Goal: Transaction & Acquisition: Purchase product/service

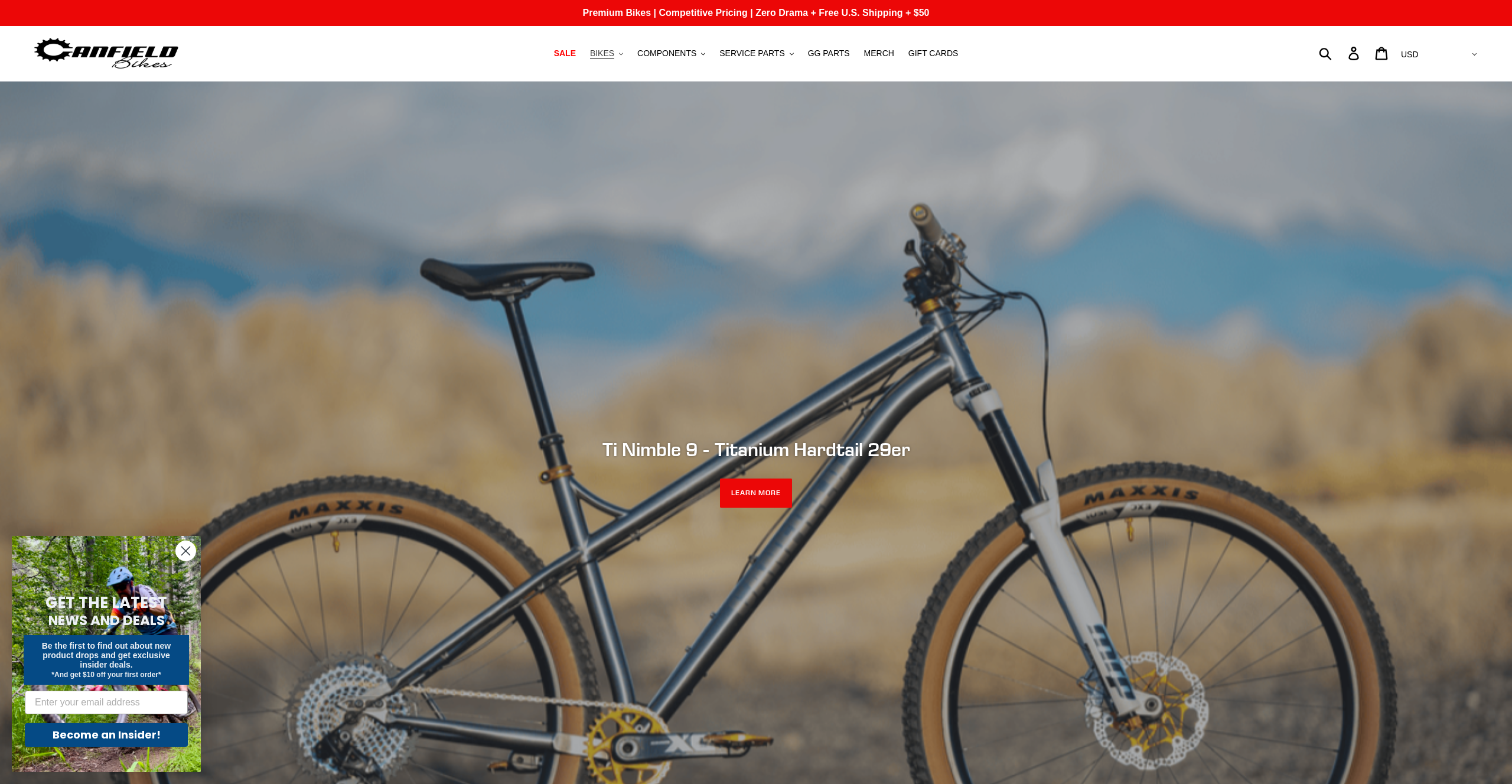
click at [629, 51] on button "BIKES .cls-1{fill:#231f20}" at bounding box center [606, 54] width 45 height 16
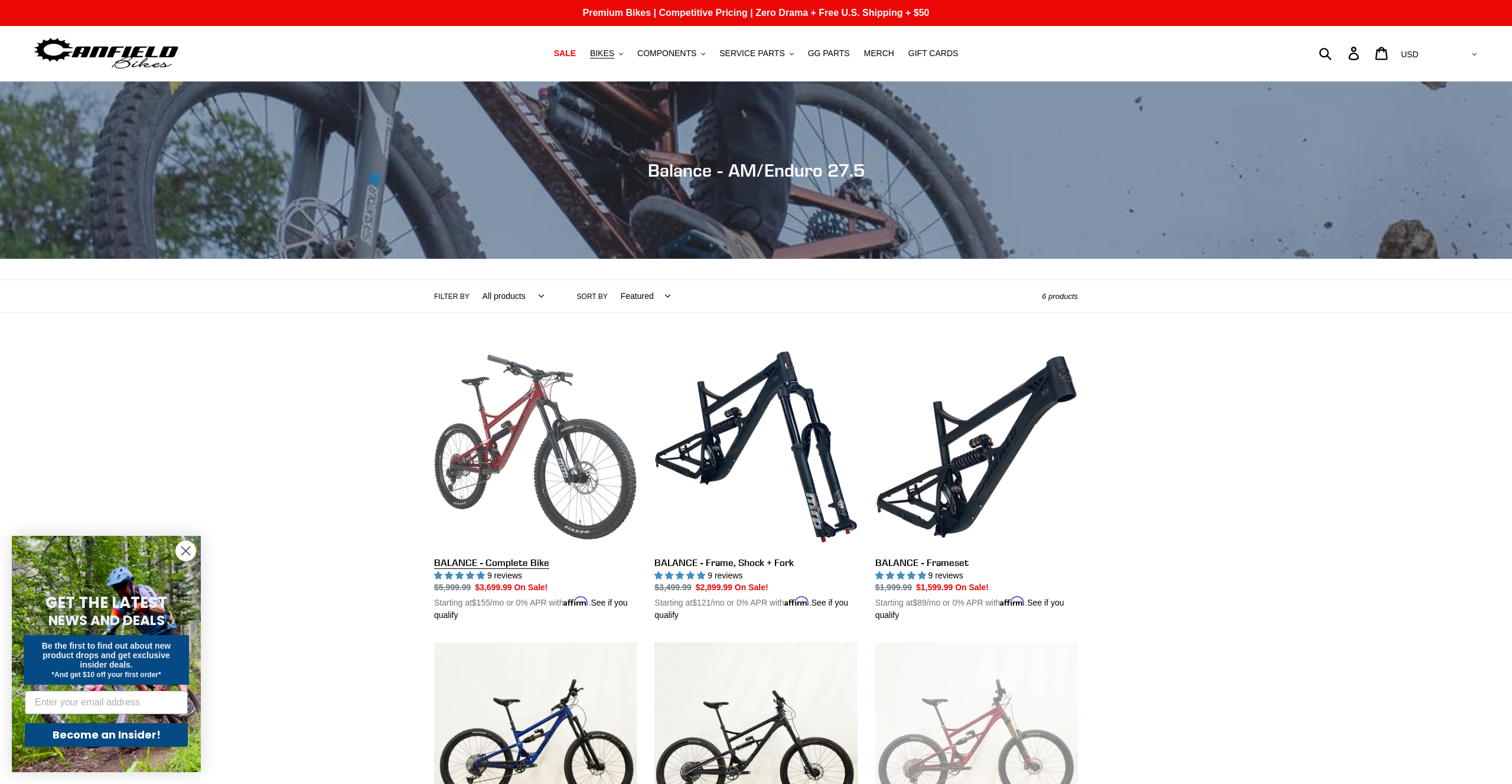
click at [549, 560] on link "BALANCE - Complete Bike" at bounding box center [535, 483] width 203 height 276
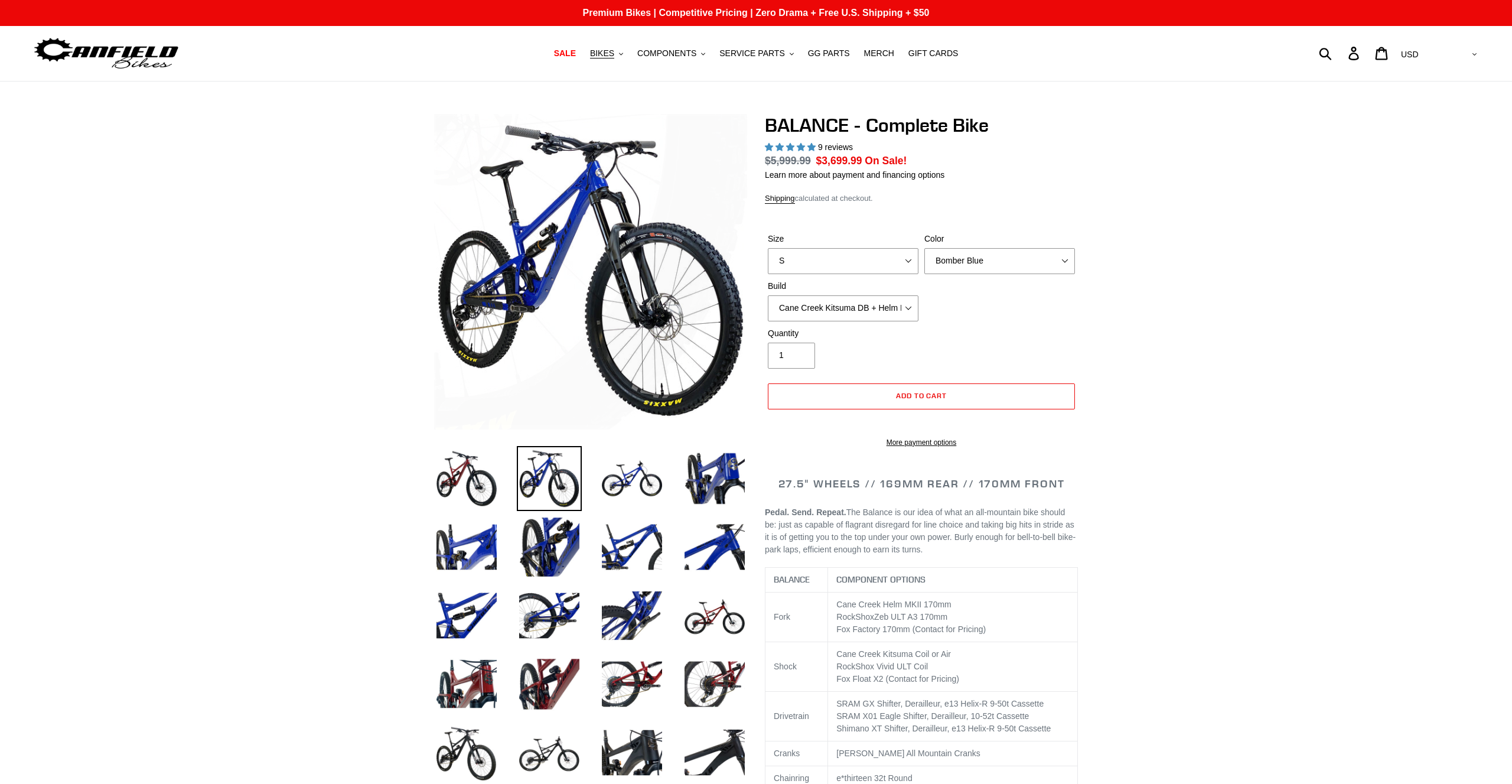
select select "highest-rating"
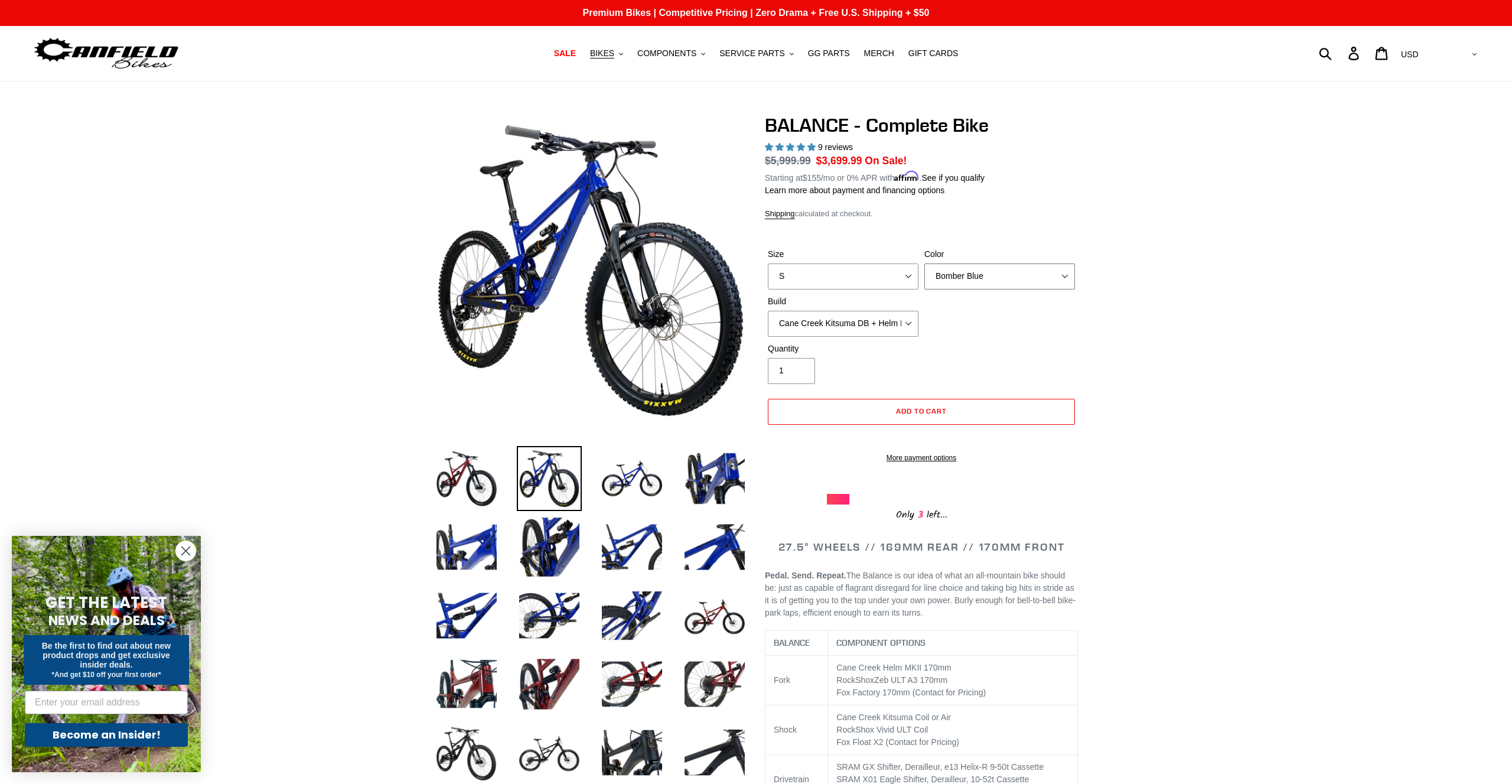
click at [924, 263] on select "Bomber Blue Goat's Blood Stealth Black" at bounding box center [999, 276] width 150 height 26
click option "Goat's Blood" at bounding box center [0, 0] width 0 height 0
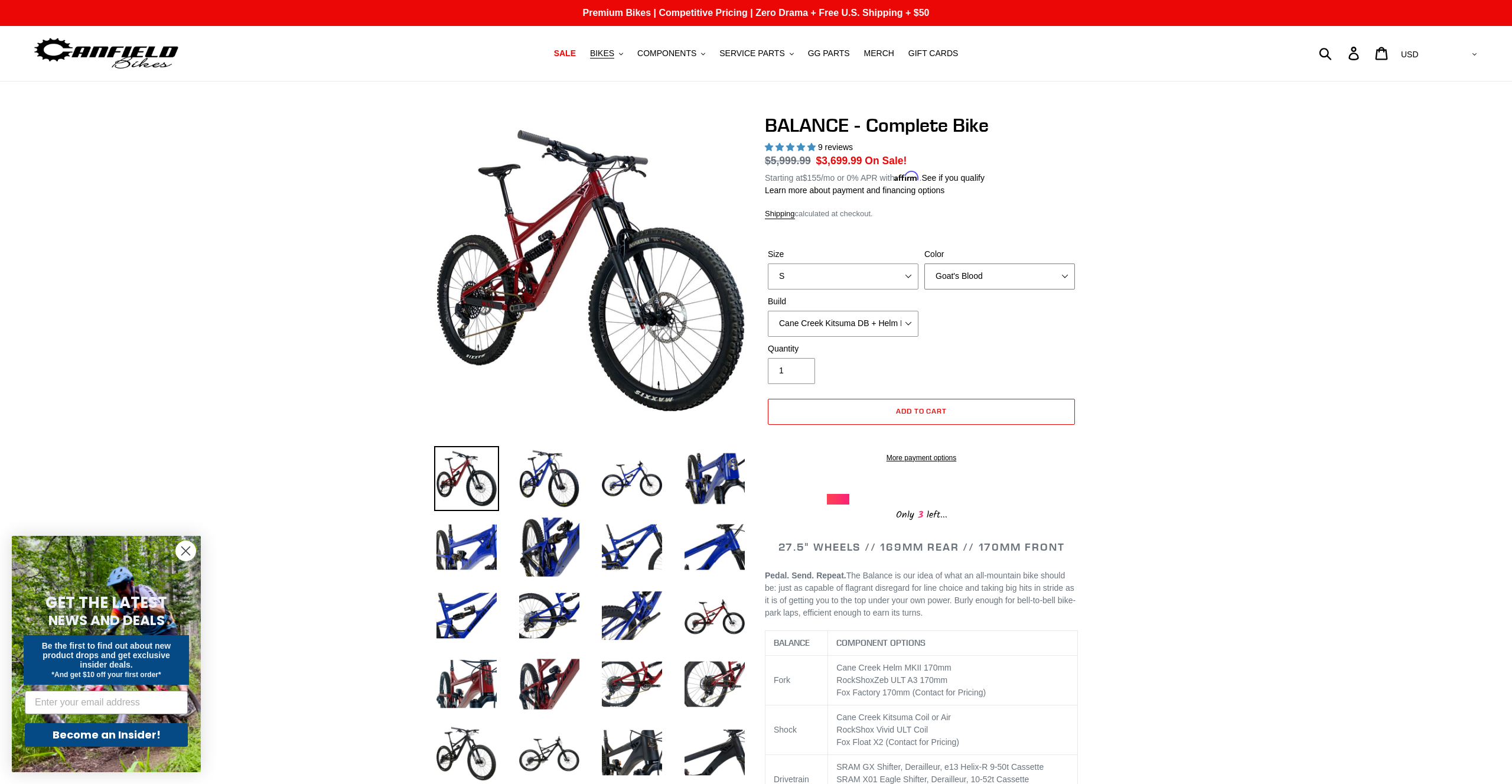
click at [924, 263] on select "Bomber Blue Goat's Blood Stealth Black" at bounding box center [999, 276] width 150 height 26
select select "Stealth Black"
click option "Stealth Black" at bounding box center [0, 0] width 0 height 0
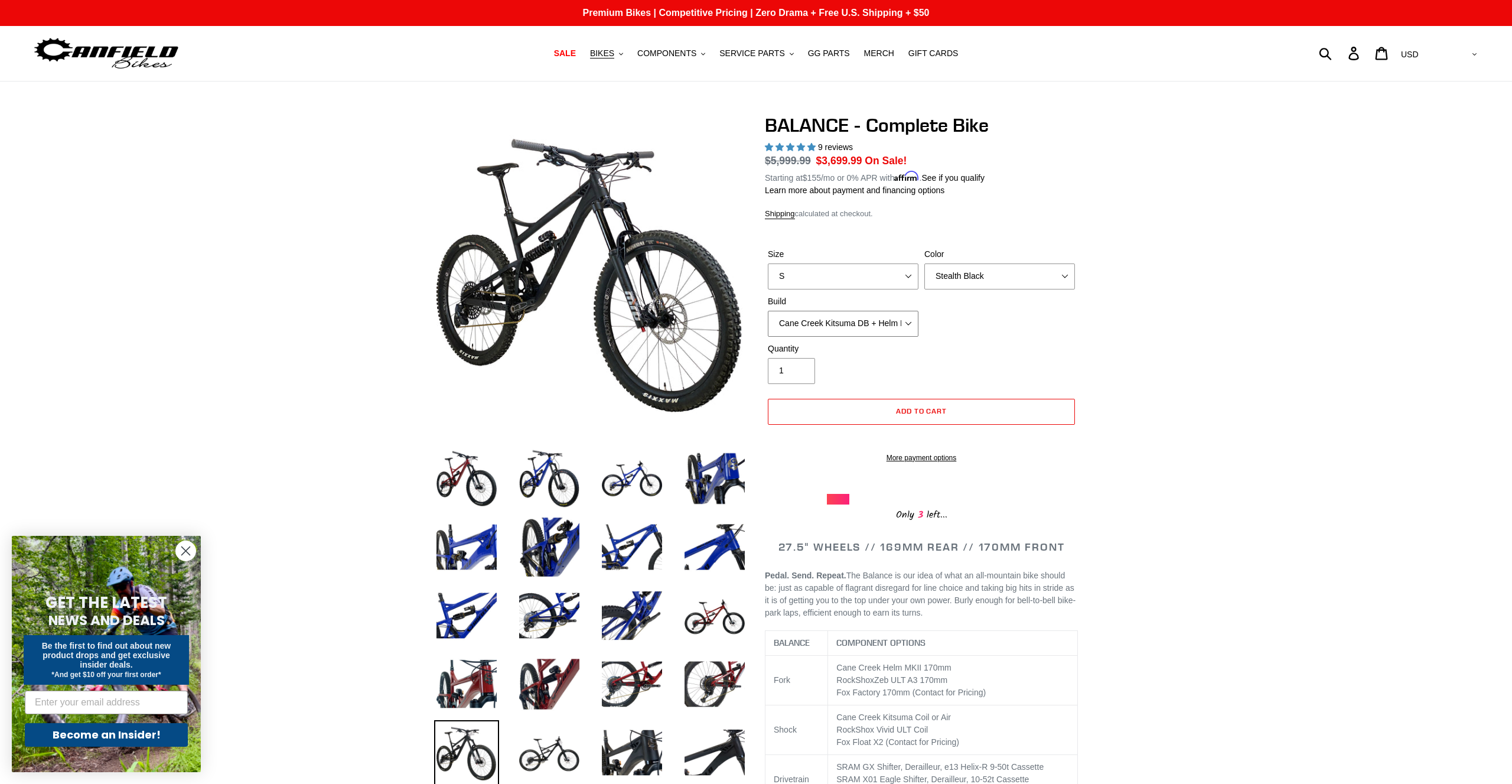
click at [768, 311] on select "Cane Creek Kitsuma DB + Helm MKII + SRAM GX Cane Creek Kitsuma DB + Helm MKII +…" at bounding box center [843, 324] width 150 height 26
click option "Cane Creek Kitsuma DB + Helm MKII + SRAM GX" at bounding box center [0, 0] width 0 height 0
click at [628, 465] on img at bounding box center [632, 478] width 65 height 65
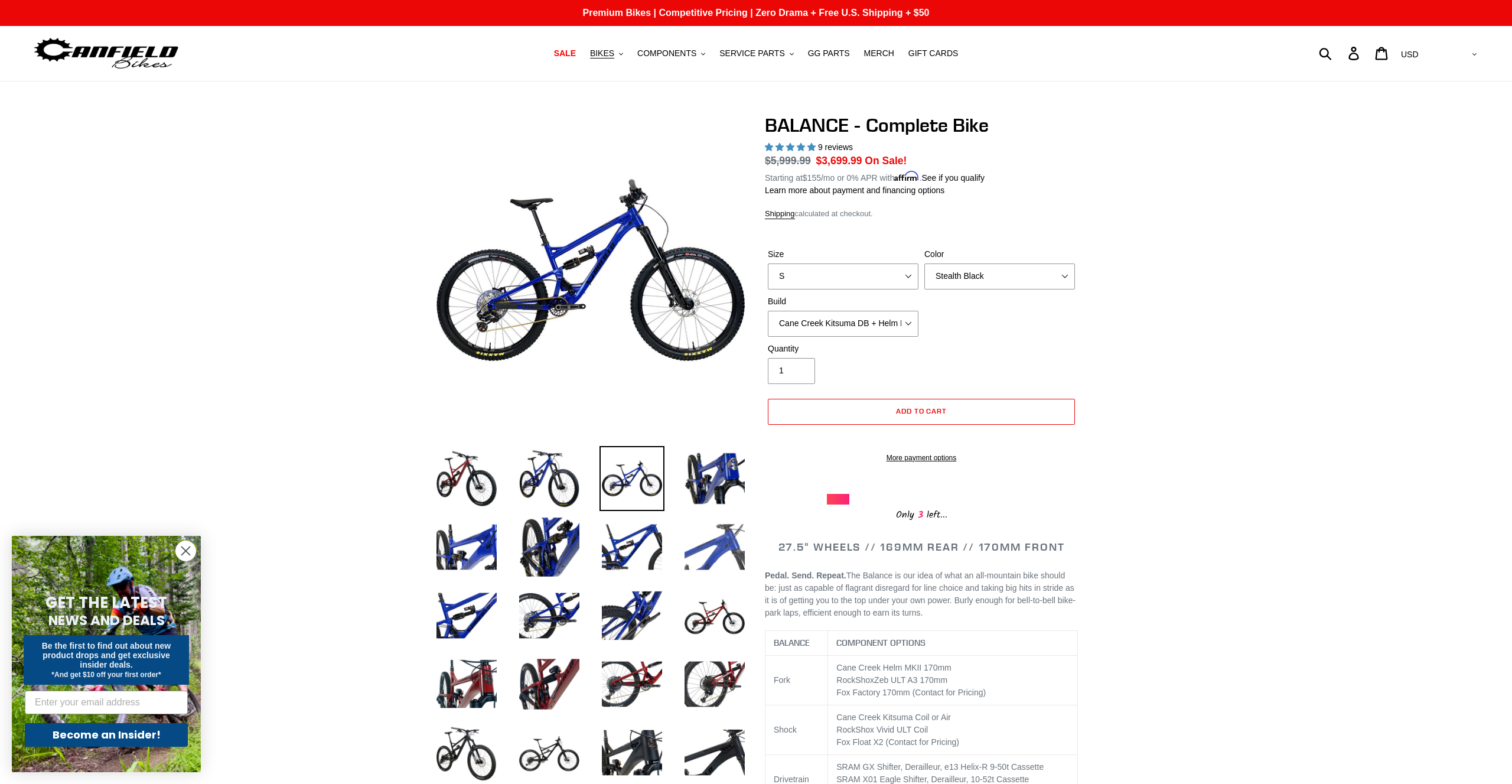
click at [708, 543] on img at bounding box center [714, 547] width 65 height 65
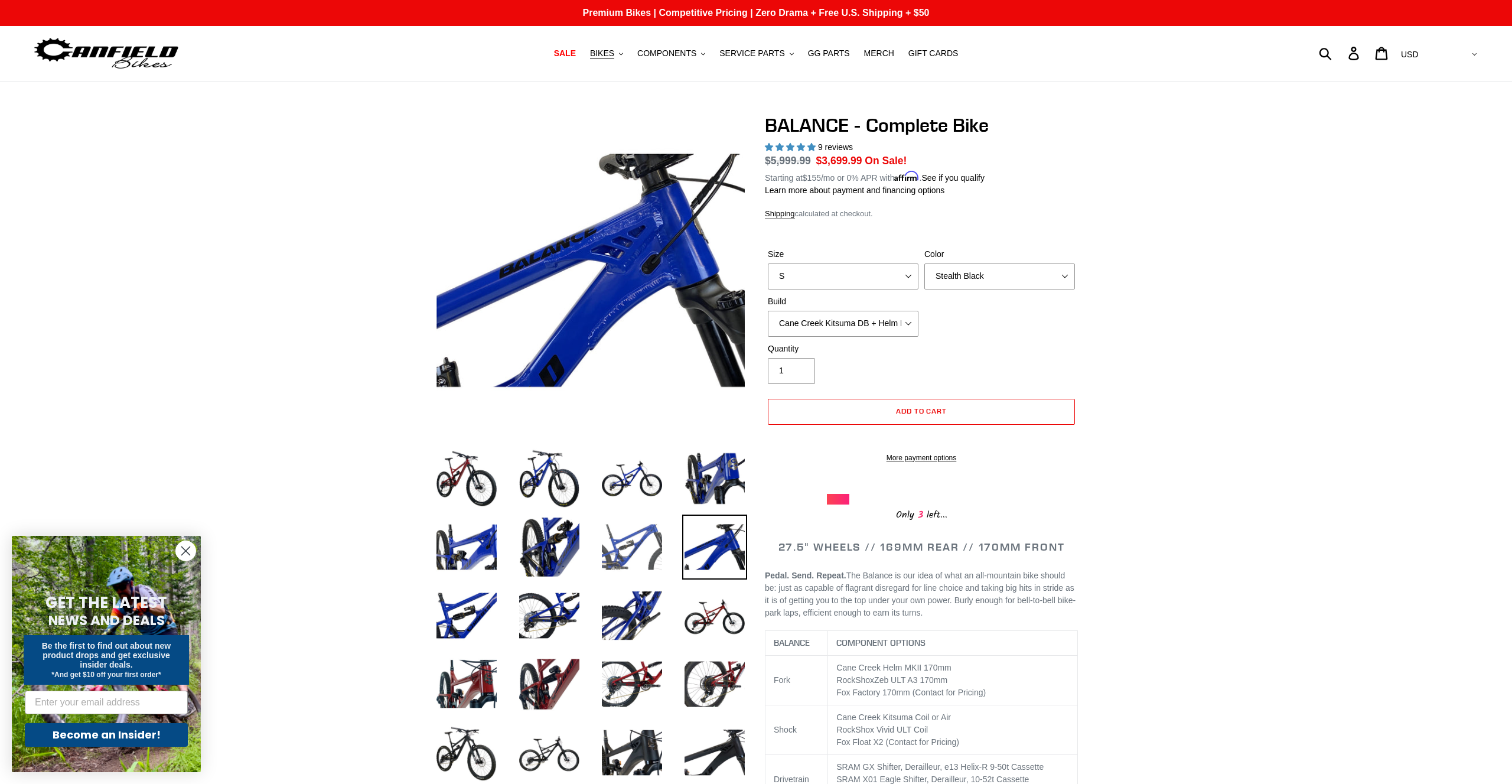
click at [610, 572] on img at bounding box center [632, 547] width 65 height 65
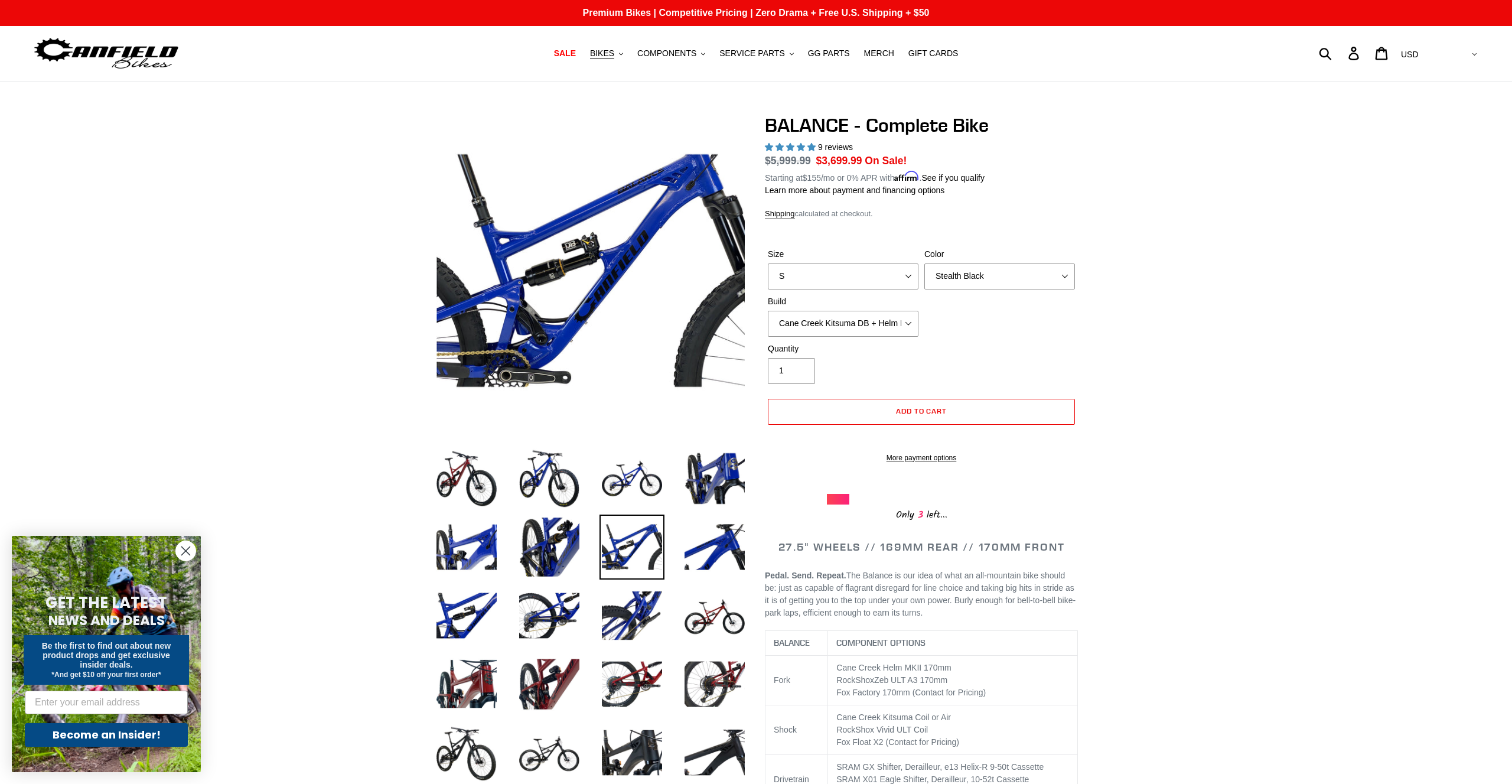
click at [630, 549] on img at bounding box center [632, 547] width 65 height 65
click at [549, 546] on img at bounding box center [549, 547] width 65 height 65
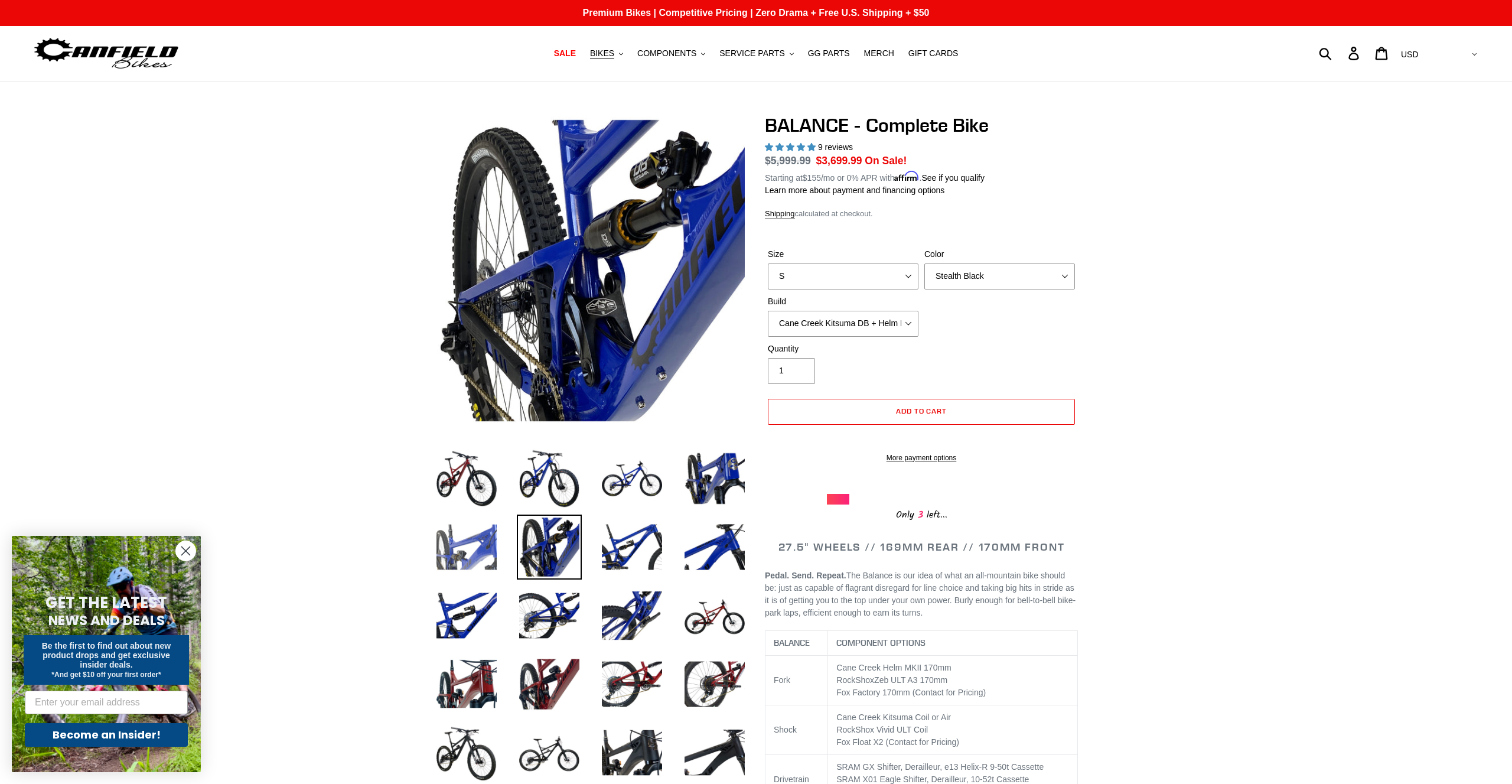
click at [494, 547] on img at bounding box center [466, 547] width 65 height 65
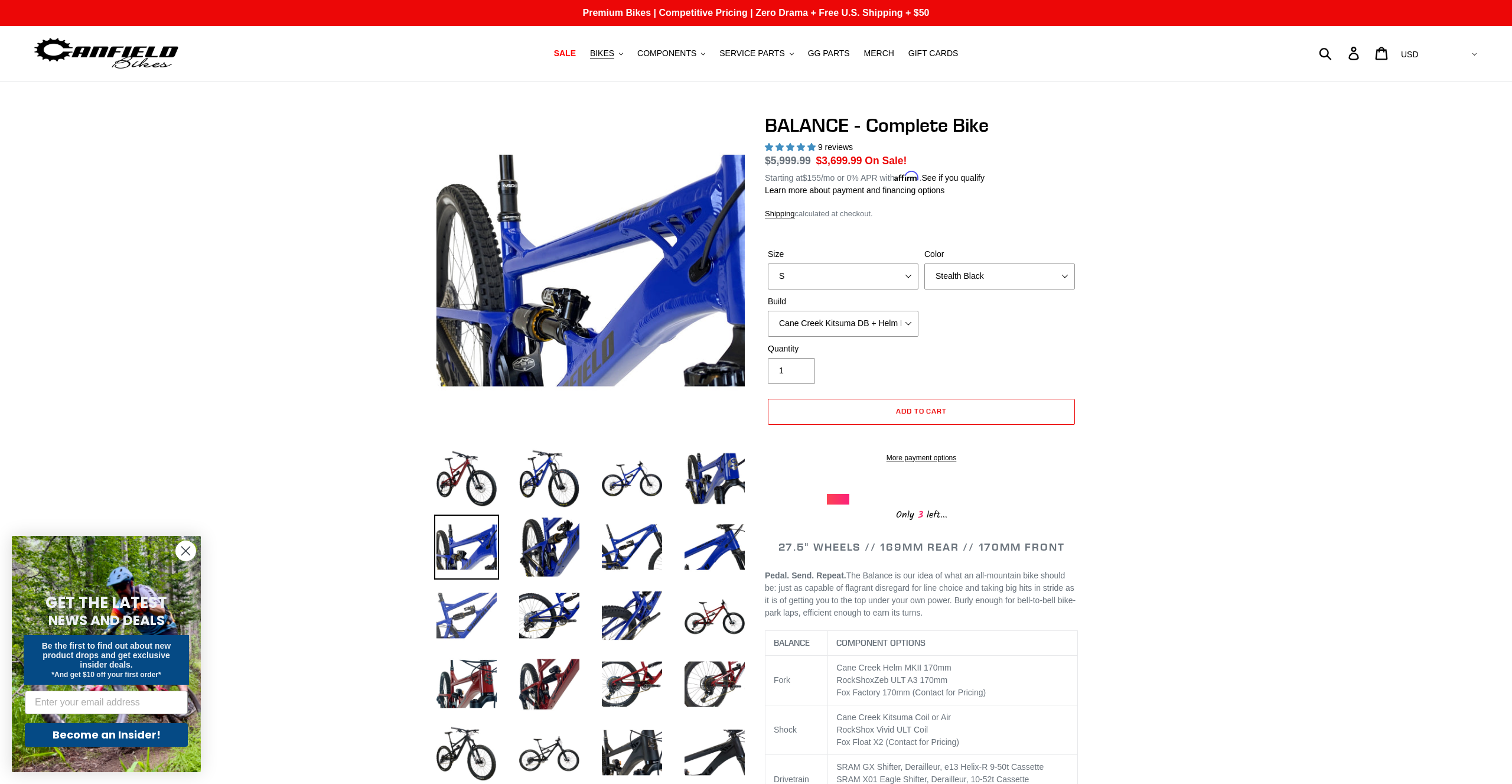
click at [495, 622] on img at bounding box center [466, 615] width 65 height 65
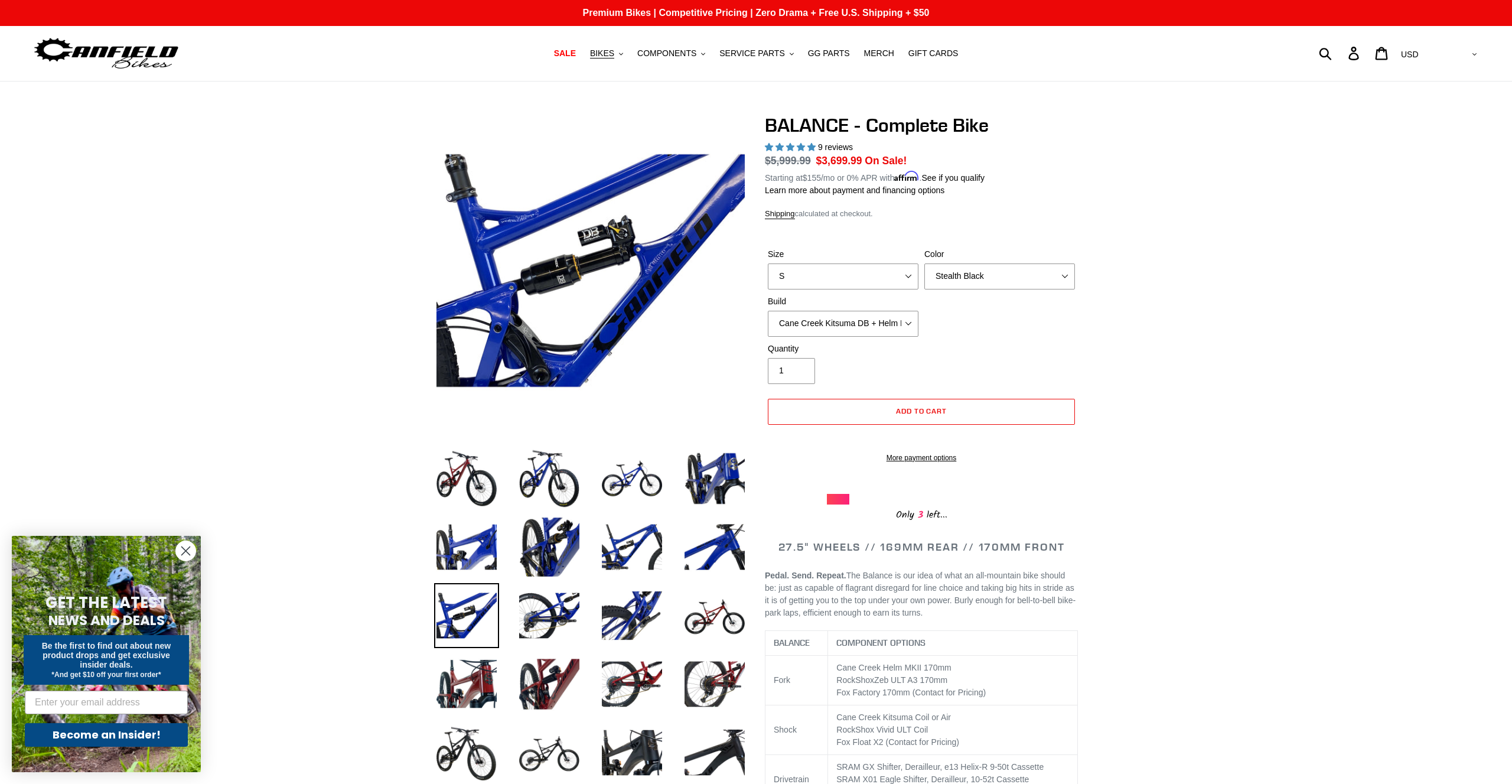
click at [598, 650] on li at bounding box center [623, 618] width 82 height 69
click at [695, 645] on img at bounding box center [714, 615] width 65 height 65
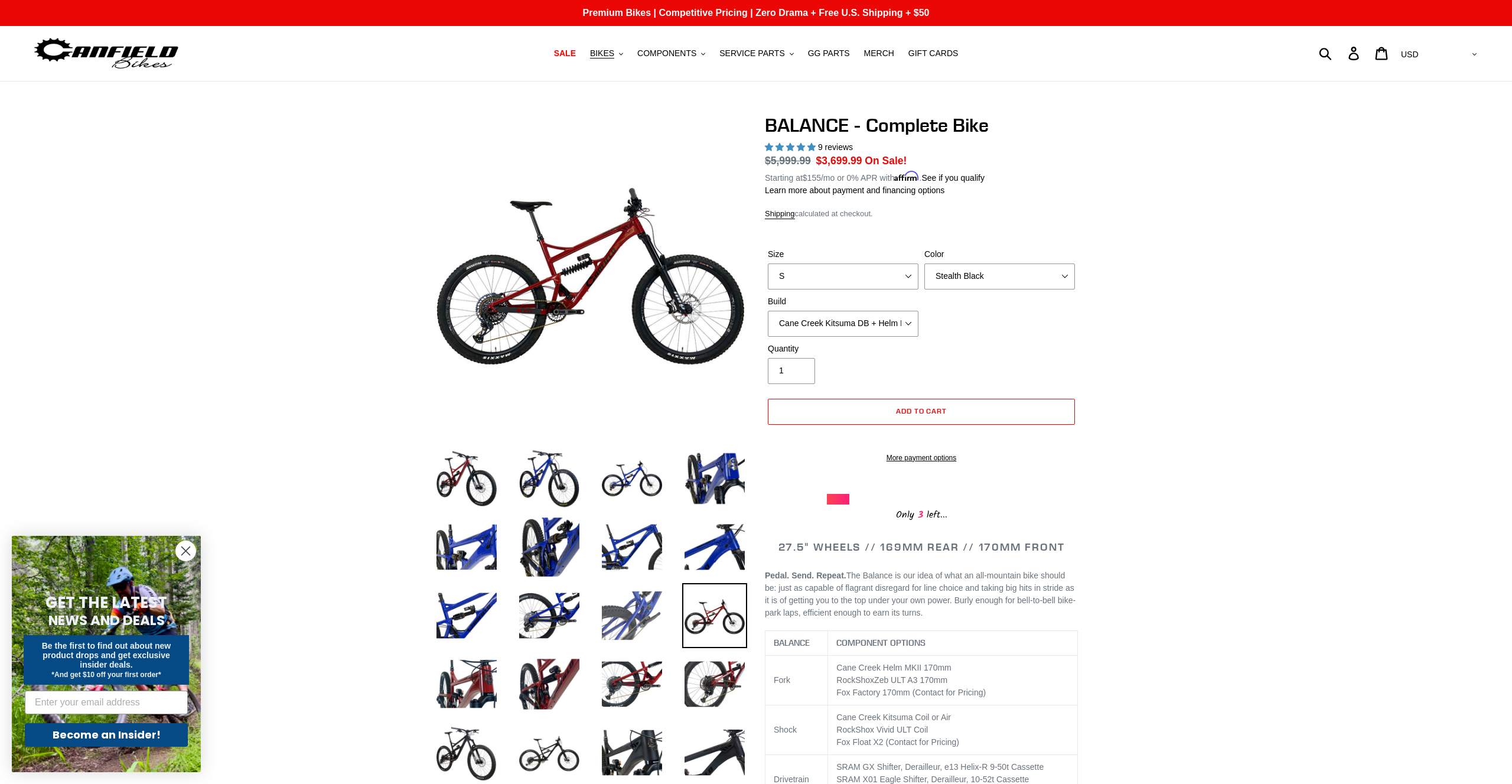
click at [643, 628] on img at bounding box center [632, 615] width 65 height 65
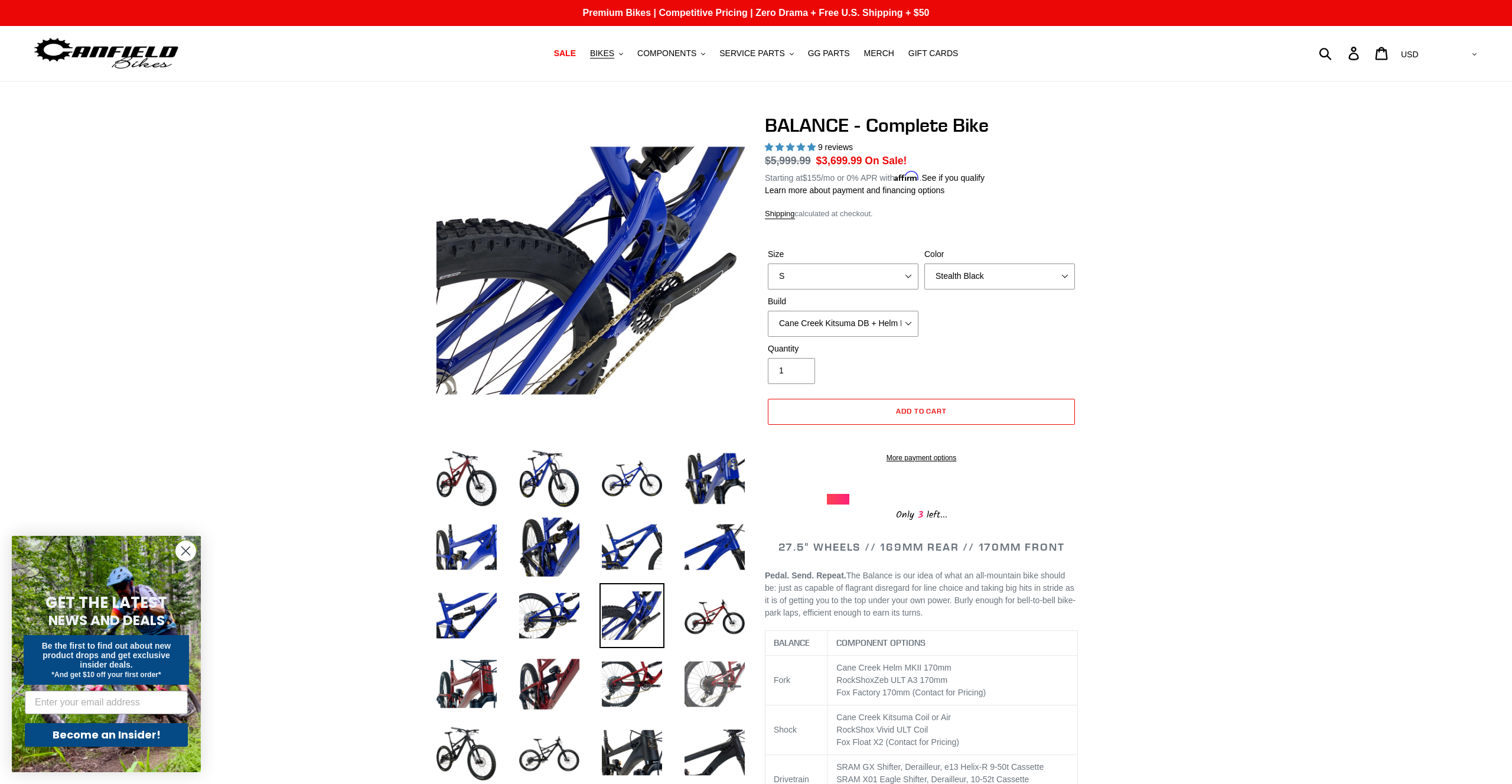
click at [719, 662] on img at bounding box center [714, 684] width 65 height 65
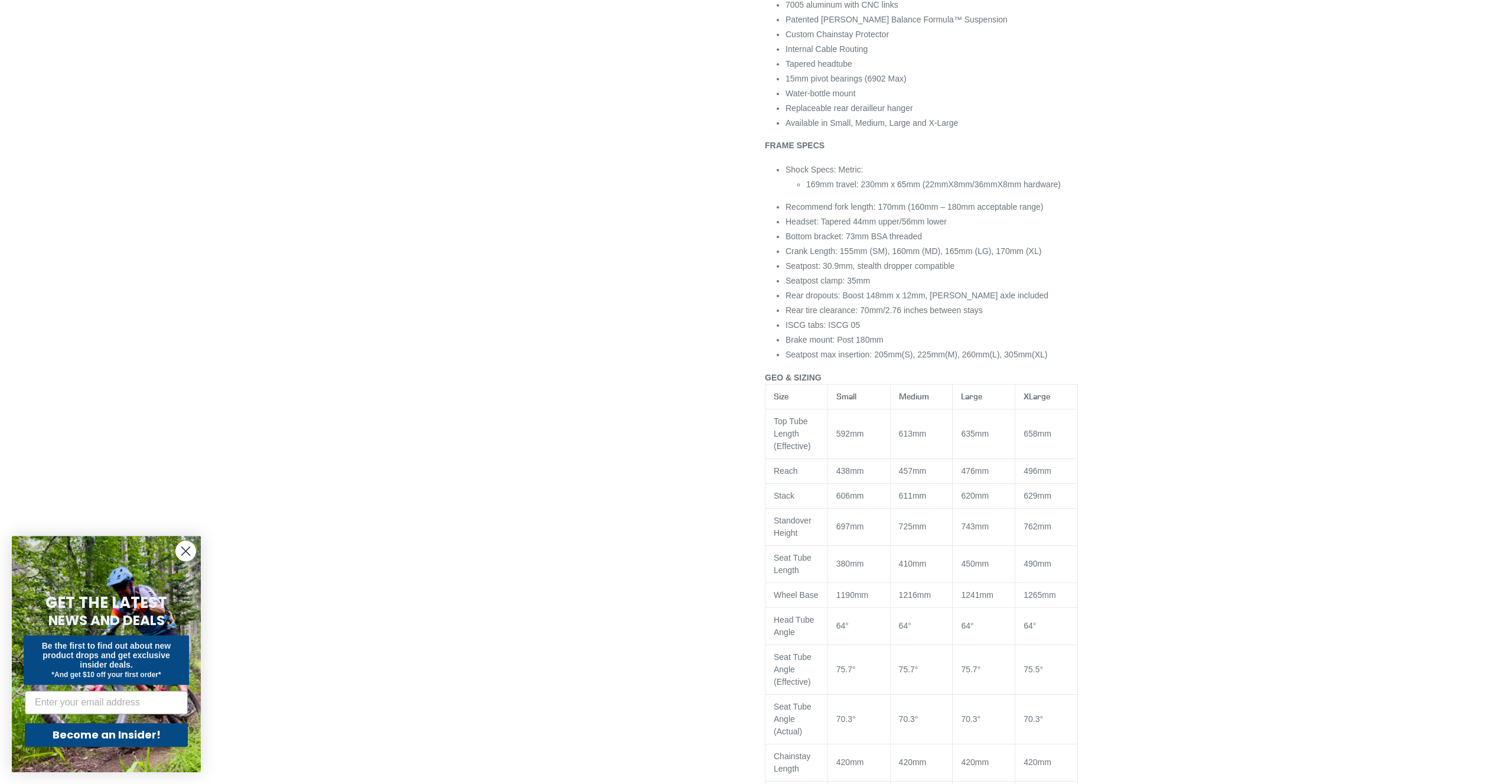
scroll to position [1326, 0]
